Goal: Transaction & Acquisition: Book appointment/travel/reservation

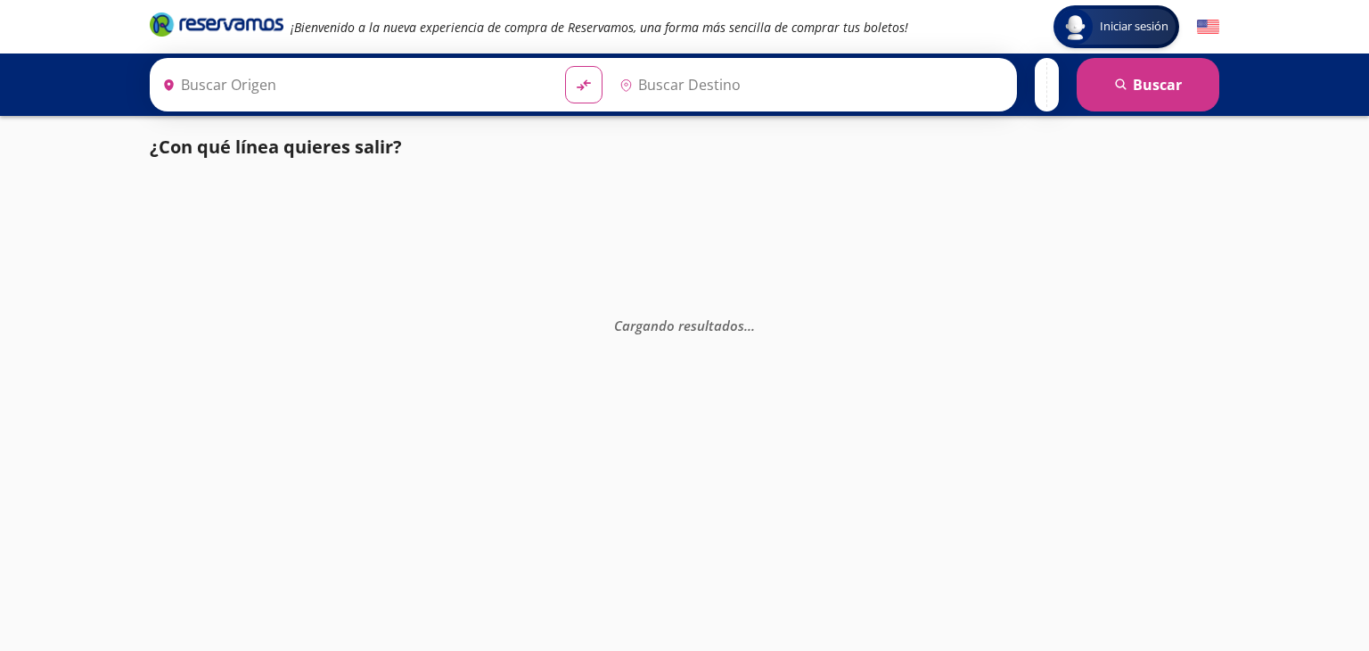
type input "[GEOGRAPHIC_DATA], [GEOGRAPHIC_DATA]"
type input "Central de Autobuses [DATE][GEOGRAPHIC_DATA][PERSON_NAME], [GEOGRAPHIC_DATA]"
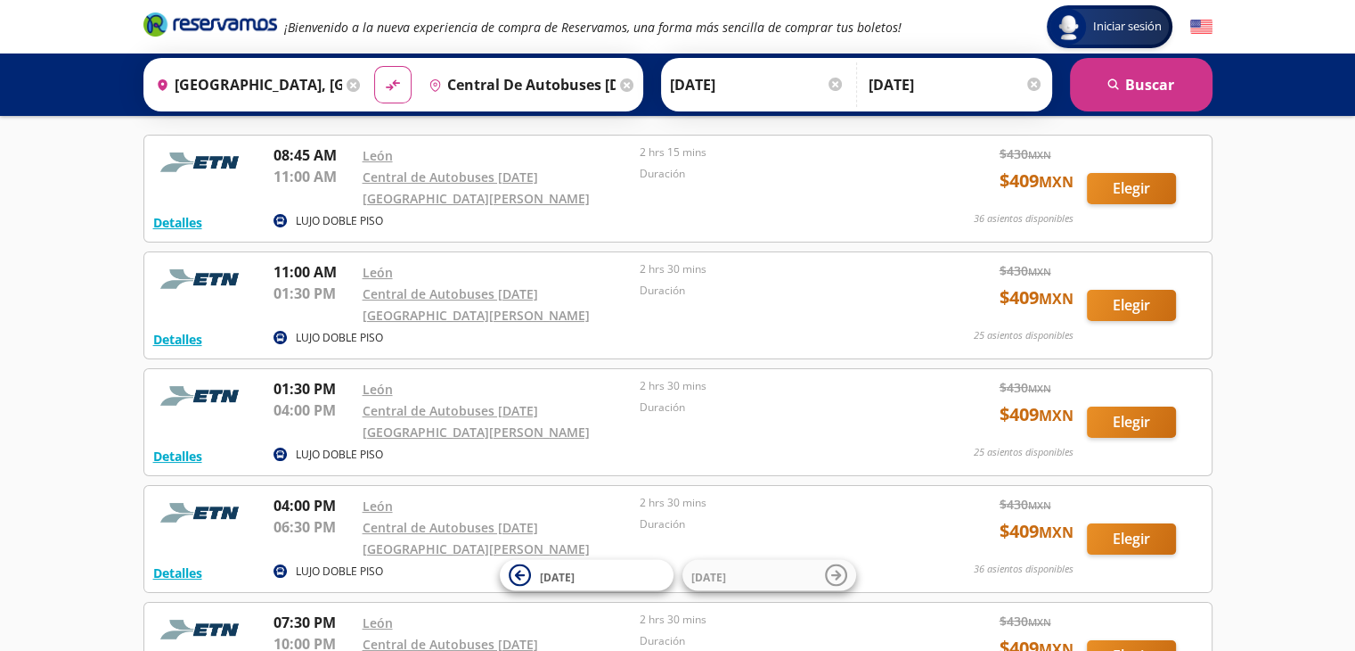
scroll to position [244, 0]
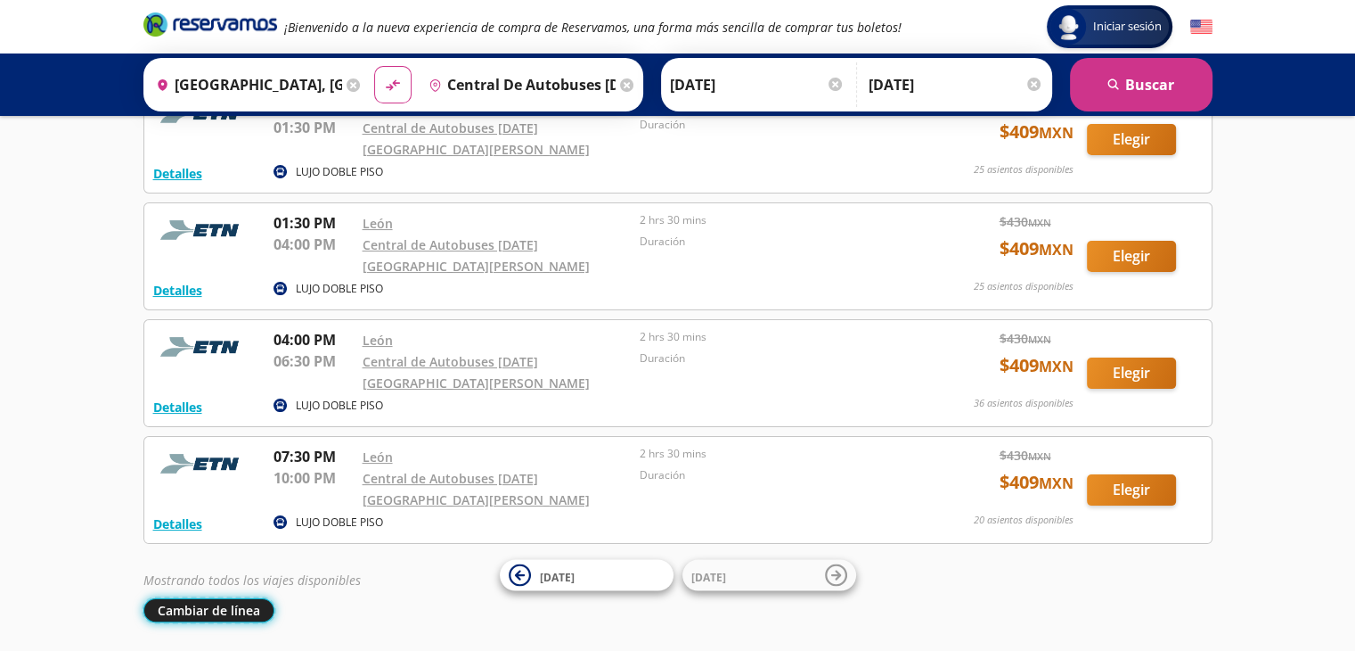
click at [245, 598] on button "Cambiar de línea" at bounding box center [208, 610] width 131 height 24
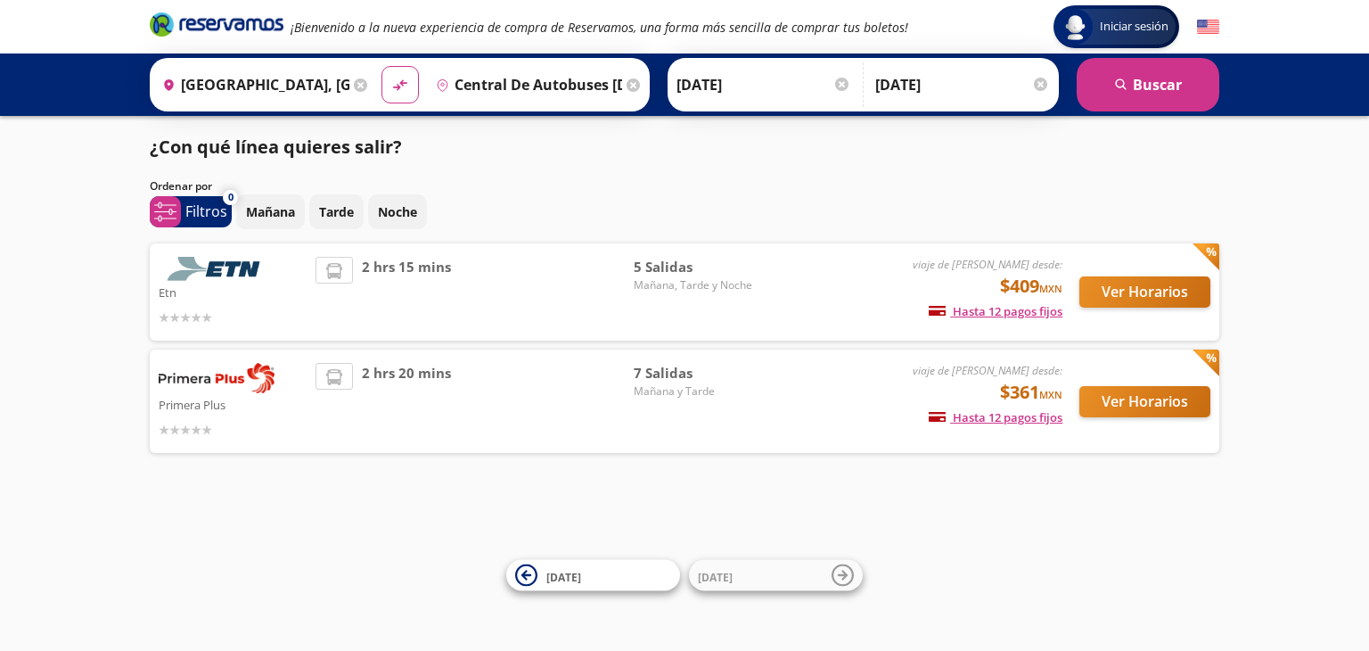
drag, startPoint x: 1361, startPoint y: 387, endPoint x: 1358, endPoint y: 421, distance: 34.0
click at [1358, 418] on div "Iniciar sesión Iniciar sesión ¡Bienvenido a la nueva experiencia de compra de R…" at bounding box center [684, 325] width 1369 height 651
drag, startPoint x: 1034, startPoint y: 550, endPoint x: 998, endPoint y: 500, distance: 61.3
click at [1034, 549] on div "Iniciar sesión Iniciar sesión ¡Bienvenido a la nueva experiencia de compra de R…" at bounding box center [684, 325] width 1369 height 651
